Goal: Task Accomplishment & Management: Manage account settings

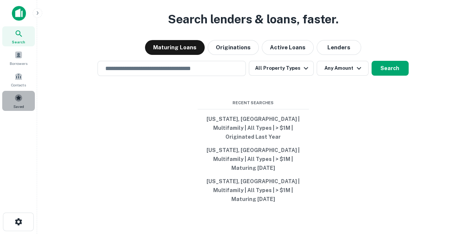
click at [19, 99] on span at bounding box center [18, 98] width 8 height 8
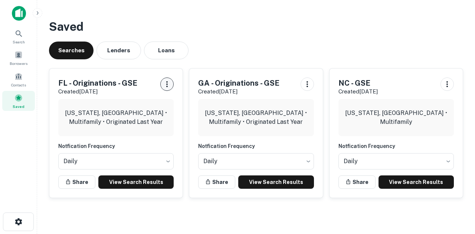
click at [168, 87] on icon "button" at bounding box center [166, 84] width 9 height 9
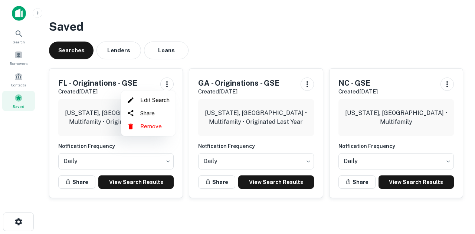
click at [156, 129] on li "Remove" at bounding box center [148, 126] width 49 height 13
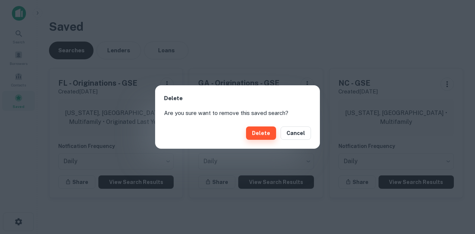
click at [263, 129] on button "Delete" at bounding box center [261, 132] width 30 height 13
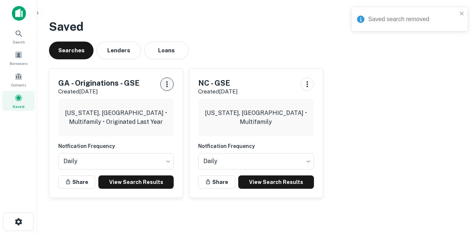
click at [166, 83] on icon "button" at bounding box center [166, 84] width 9 height 9
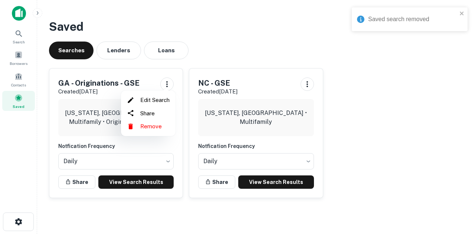
click at [165, 128] on li "Remove" at bounding box center [148, 126] width 49 height 13
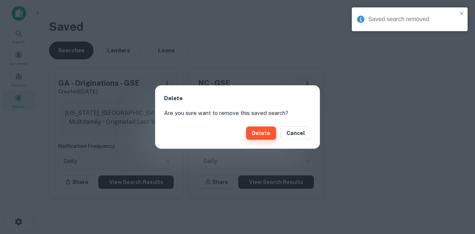
click at [275, 131] on button "Delete" at bounding box center [261, 132] width 30 height 13
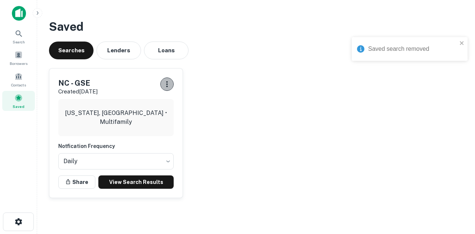
click at [165, 84] on icon "button" at bounding box center [166, 84] width 9 height 9
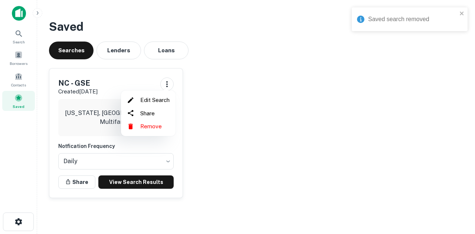
click at [160, 129] on li "Remove" at bounding box center [148, 126] width 49 height 13
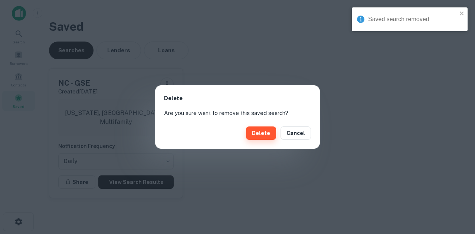
click at [271, 139] on button "Delete" at bounding box center [261, 132] width 30 height 13
